Goal: Feedback & Contribution: Submit feedback/report problem

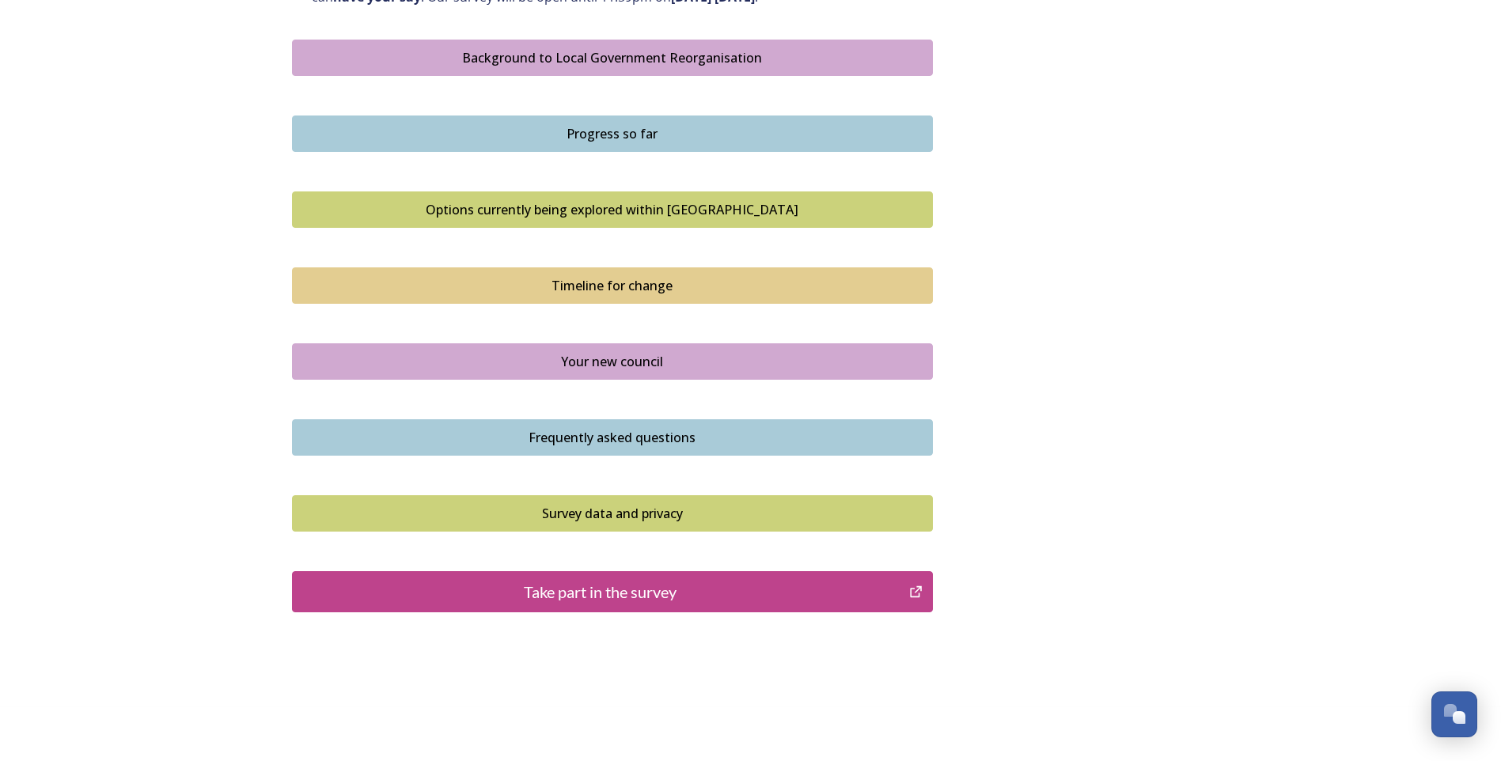
scroll to position [941, 0]
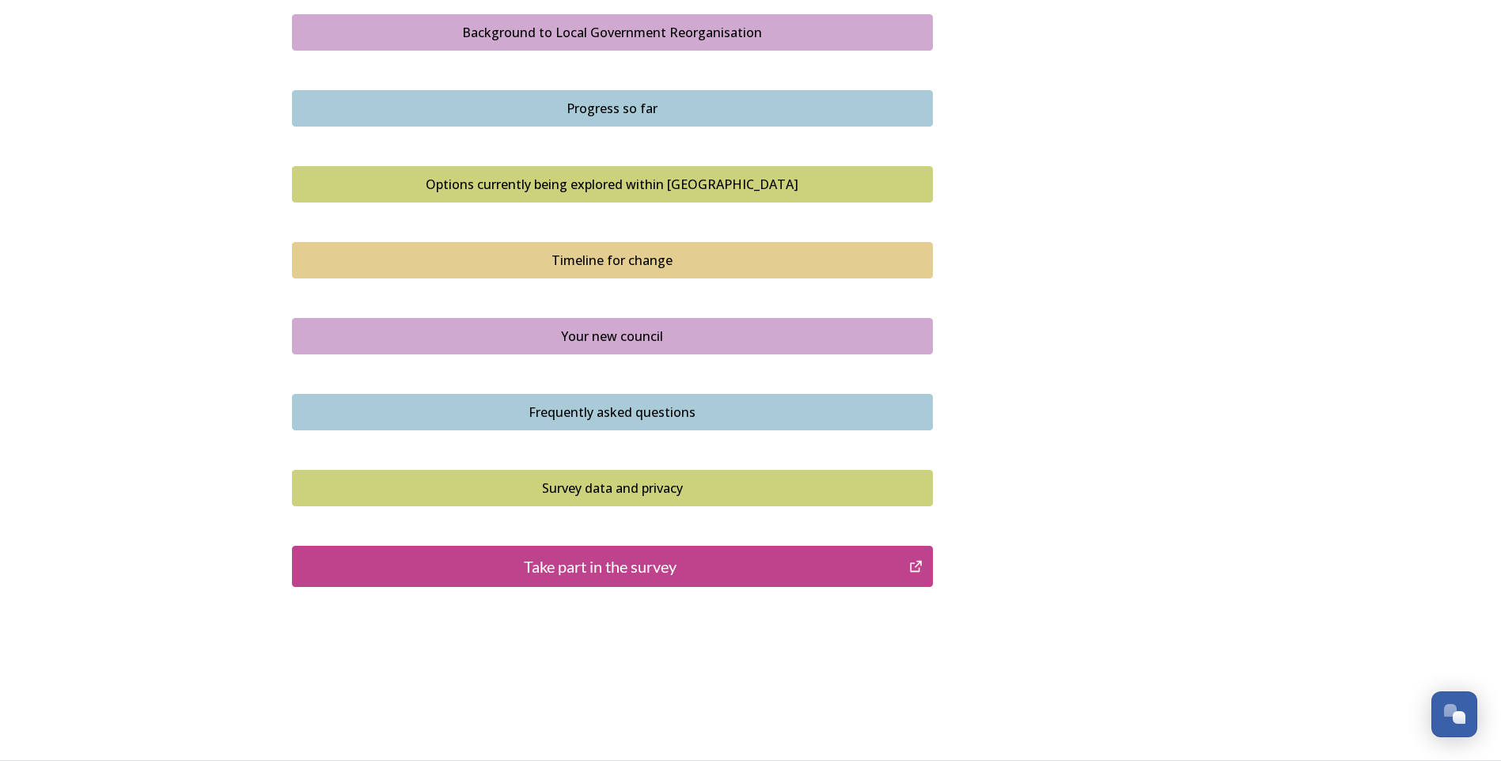
click at [646, 569] on div "Take part in the survey" at bounding box center [601, 567] width 600 height 24
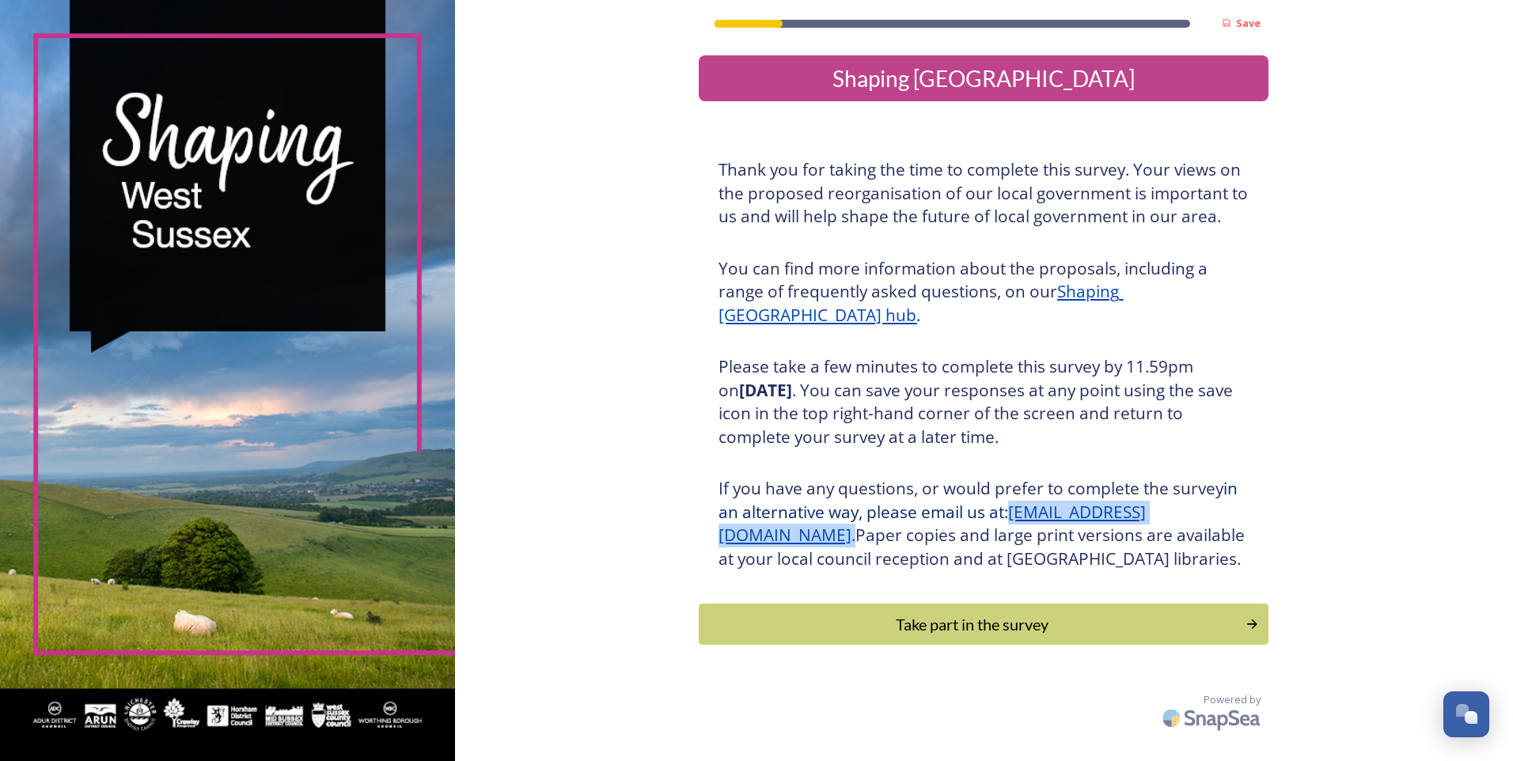
drag, startPoint x: 715, startPoint y: 540, endPoint x: 967, endPoint y: 543, distance: 251.6
click at [967, 543] on div "Thank you for taking the time to complete this survey. Your views on the propos…" at bounding box center [983, 364] width 554 height 431
drag, startPoint x: 967, startPoint y: 543, endPoint x: 888, endPoint y: 537, distance: 79.3
copy h3 "[EMAIL_ADDRESS][DOMAIN_NAME] ."
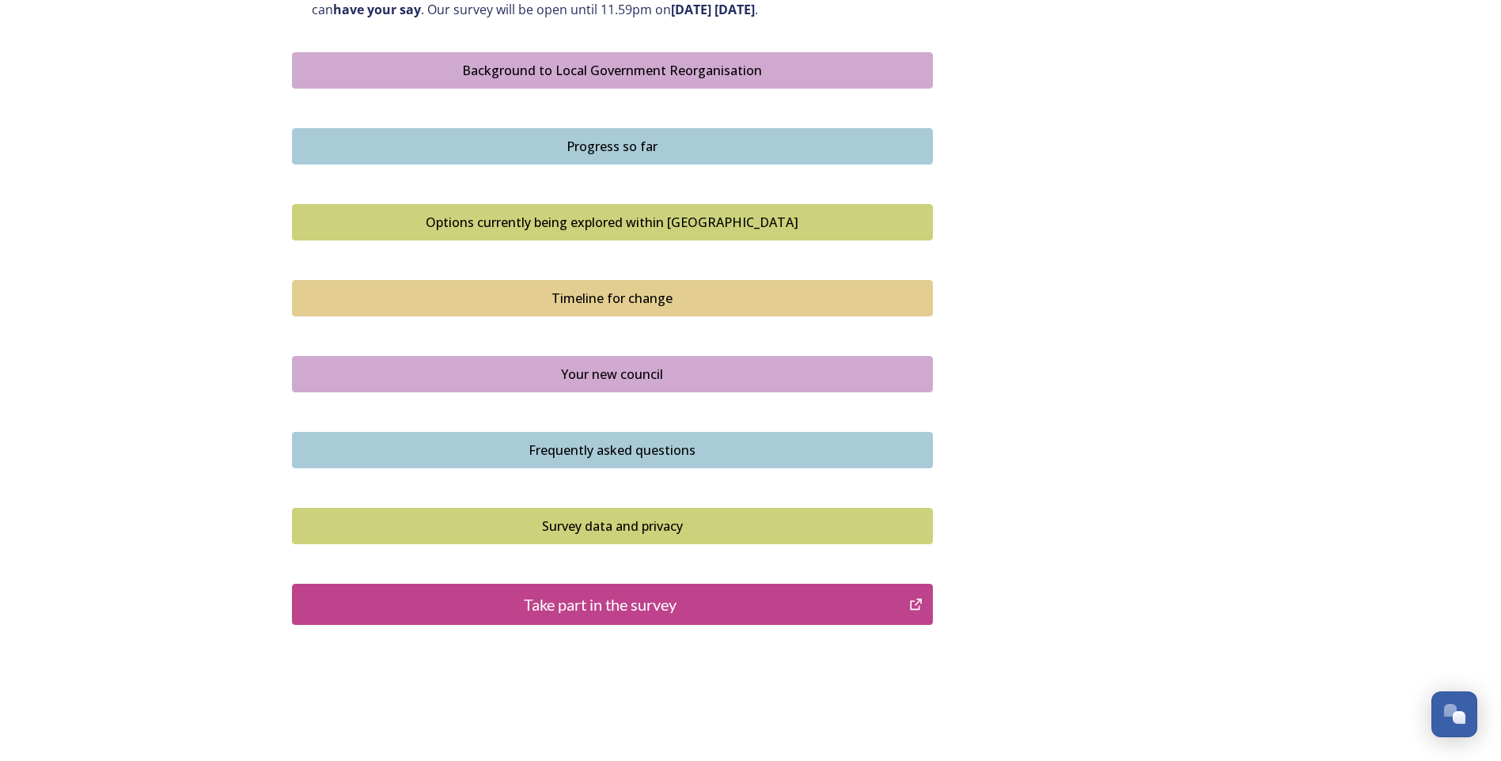
scroll to position [941, 0]
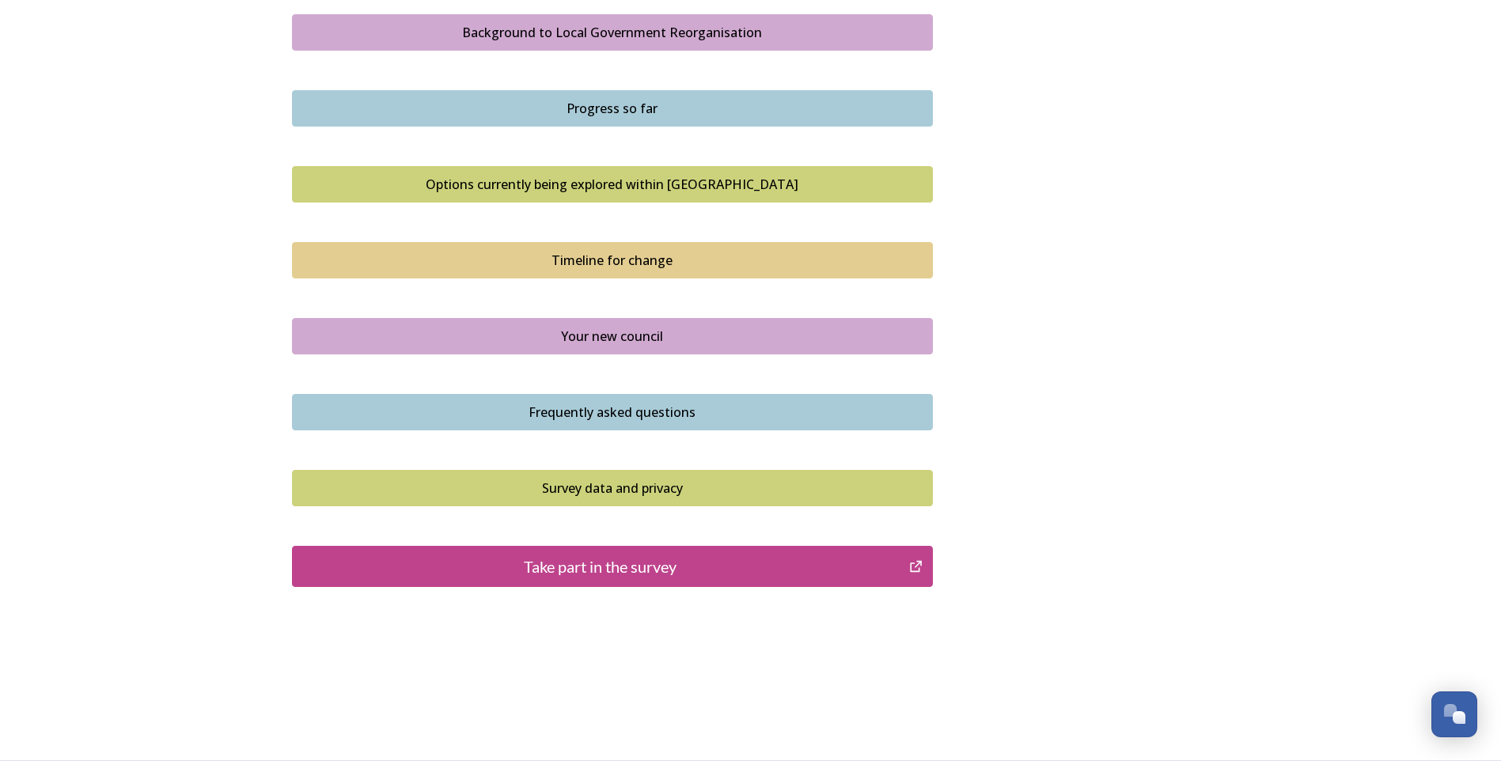
click at [646, 564] on div "Take part in the survey" at bounding box center [601, 567] width 600 height 24
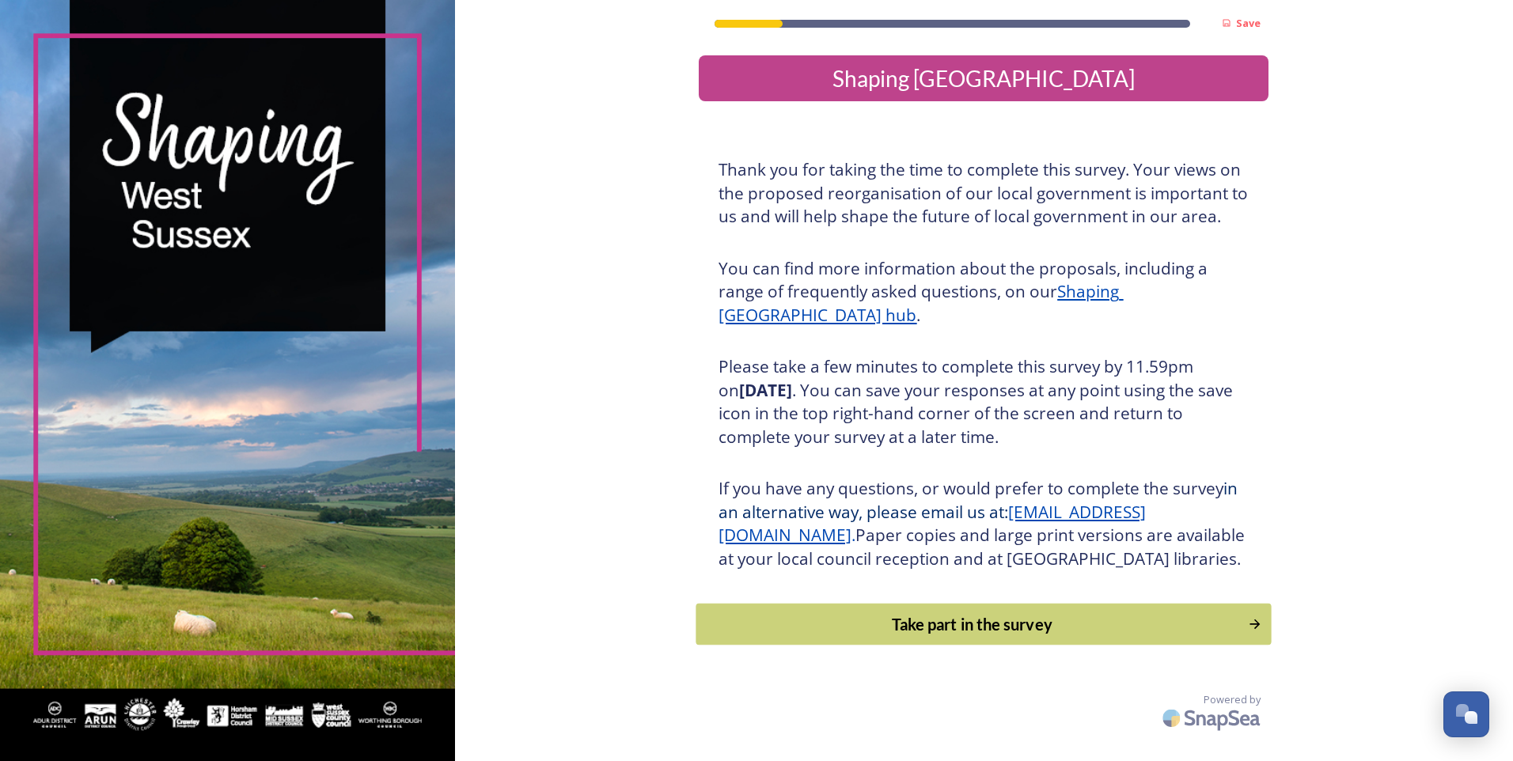
click at [1253, 632] on icon "Continue" at bounding box center [1255, 624] width 15 height 16
